Goal: Find specific page/section: Find specific page/section

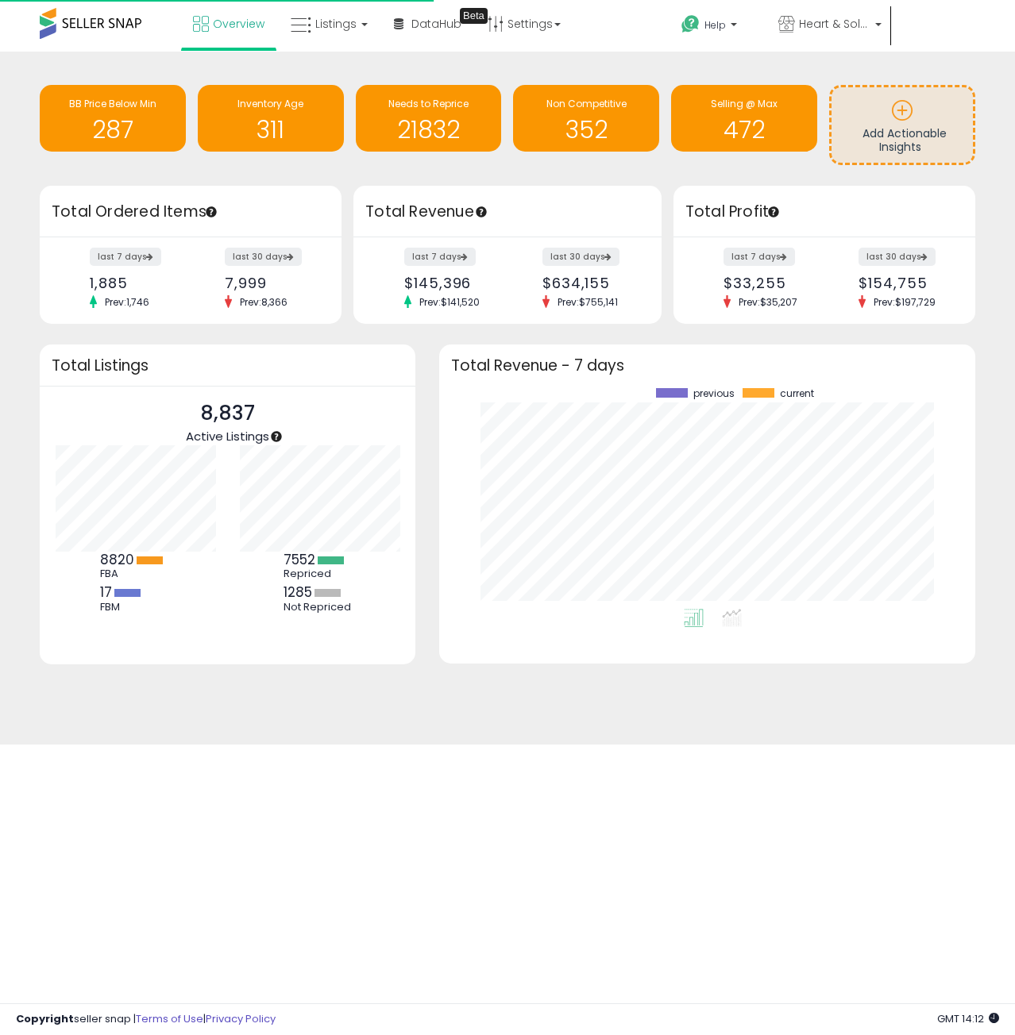
scroll to position [221, 503]
click at [350, 21] on span "Listings" at bounding box center [335, 24] width 41 height 16
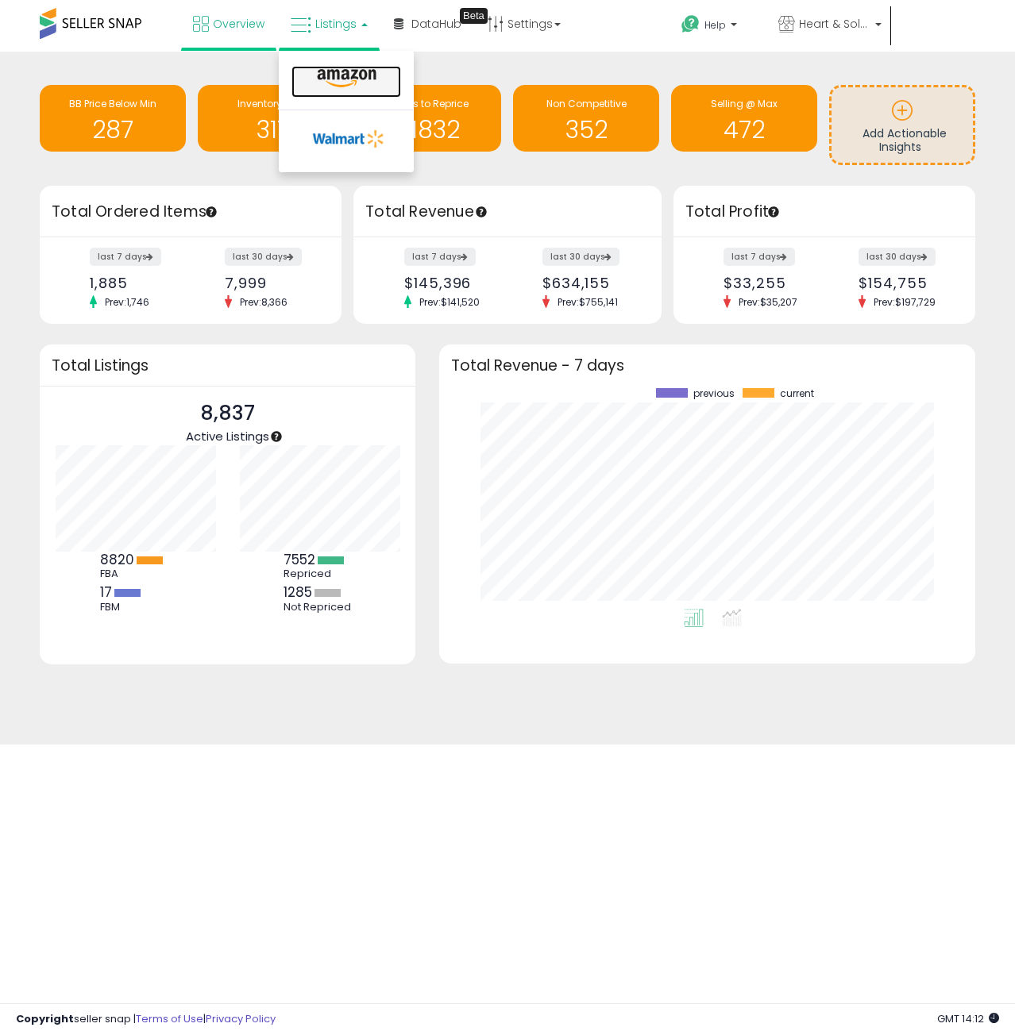
click at [349, 73] on icon at bounding box center [346, 78] width 69 height 21
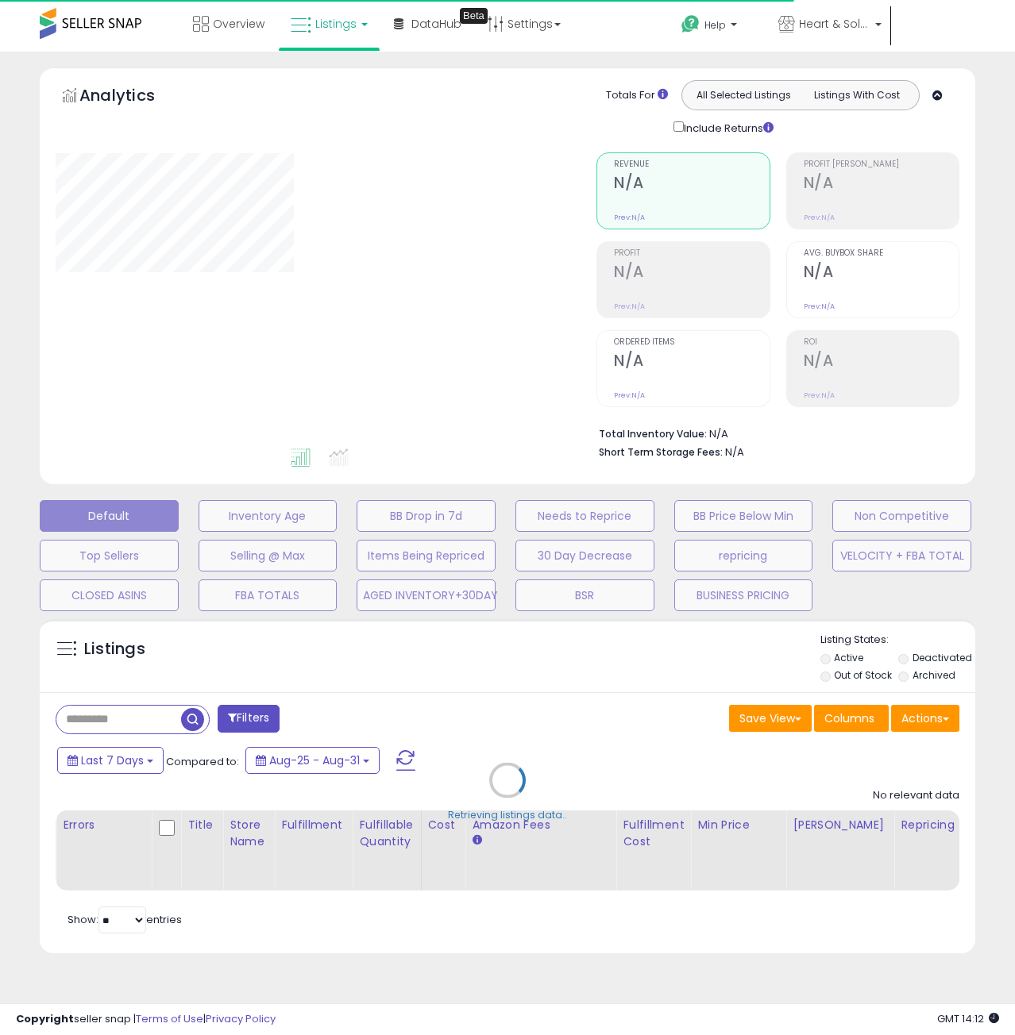
click at [352, 30] on span "Listings" at bounding box center [335, 24] width 41 height 16
click at [347, 119] on li at bounding box center [345, 142] width 133 height 59
click at [348, 133] on div "Analytics Totals For All Selected Listings Listings With Cost Include Returns" at bounding box center [507, 108] width 903 height 56
